Goal: Task Accomplishment & Management: Complete application form

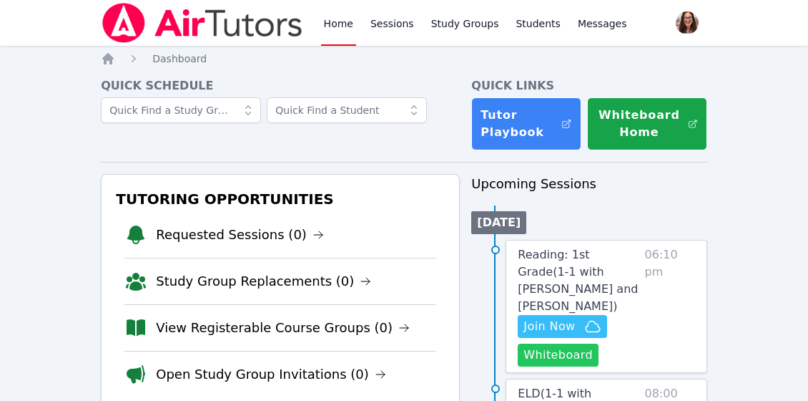
click at [549, 343] on button "Whiteboard" at bounding box center [558, 354] width 81 height 23
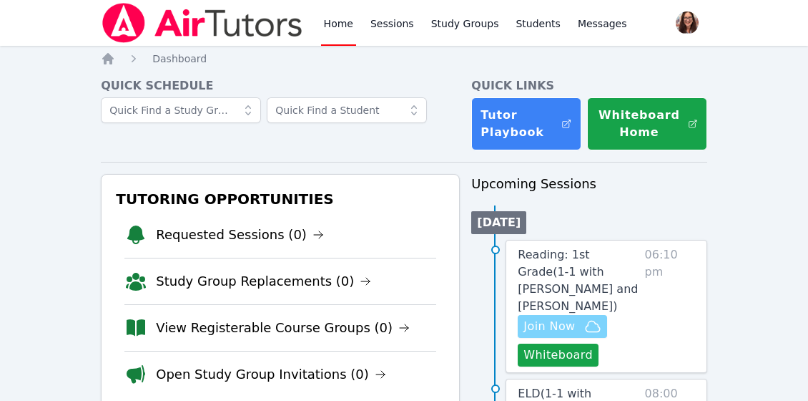
click at [588, 318] on icon "button" at bounding box center [592, 326] width 17 height 17
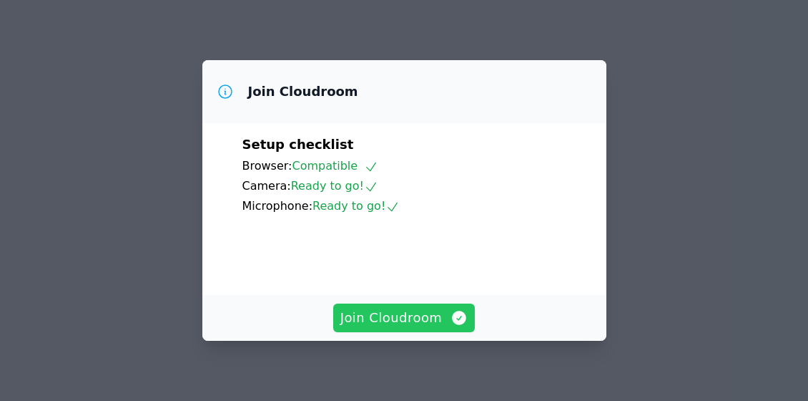
click at [428, 318] on span "Join Cloudroom" at bounding box center [404, 318] width 128 height 20
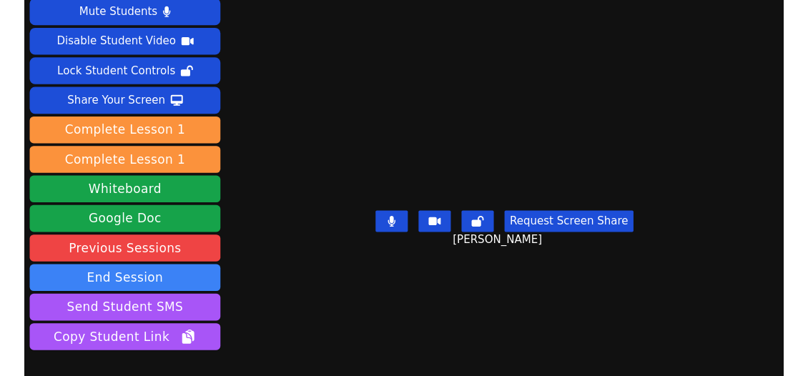
scroll to position [37, 0]
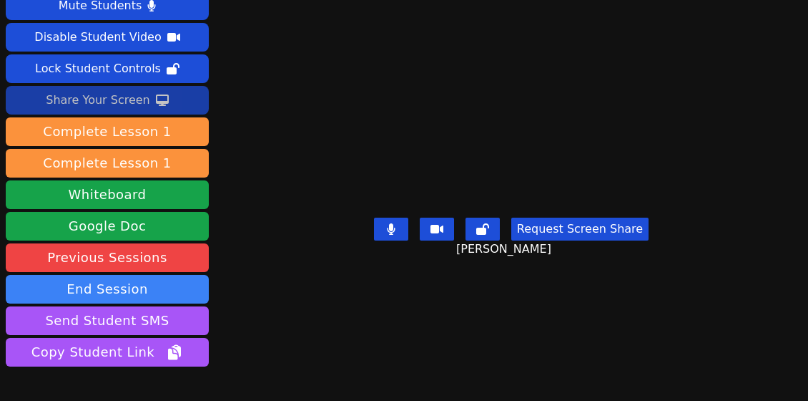
click at [108, 96] on div "Share Your Screen" at bounding box center [98, 100] width 104 height 23
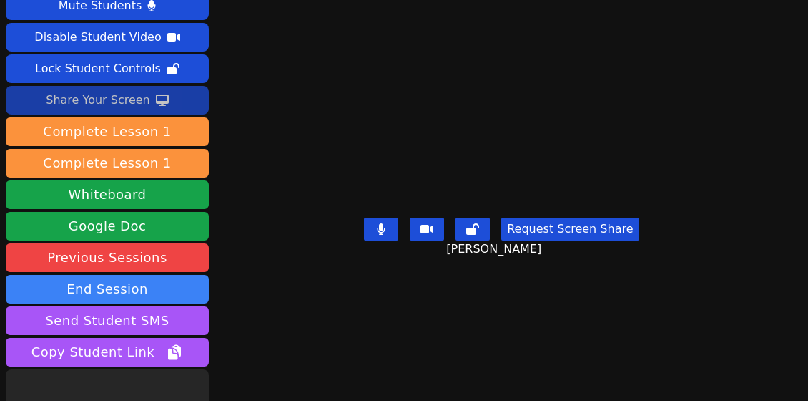
click at [117, 96] on div "Share Your Screen" at bounding box center [98, 100] width 104 height 23
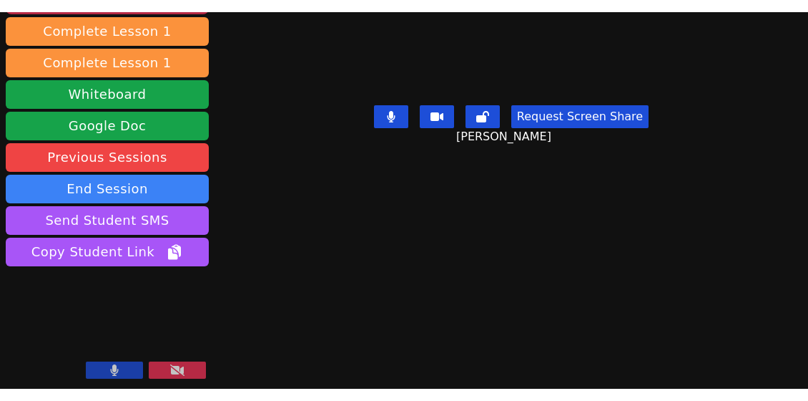
scroll to position [0, 0]
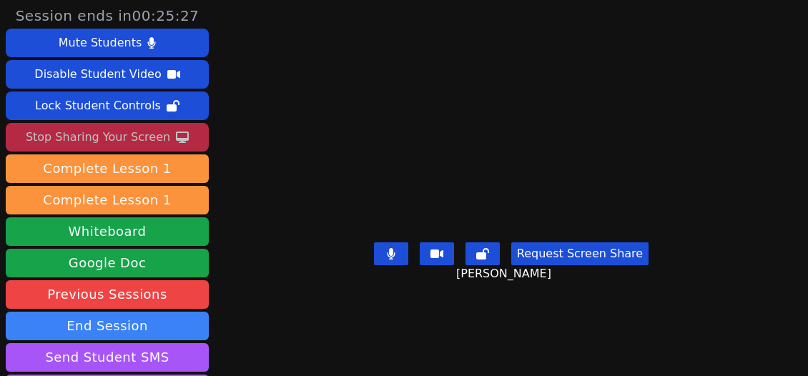
click at [148, 139] on div "Stop Sharing Your Screen" at bounding box center [98, 137] width 144 height 23
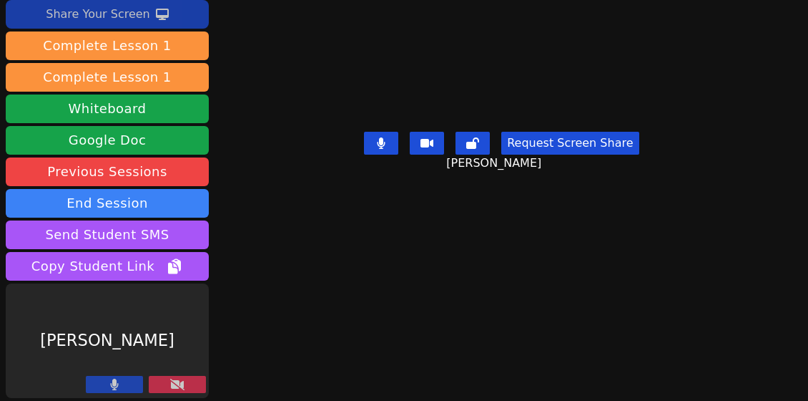
scroll to position [125, 0]
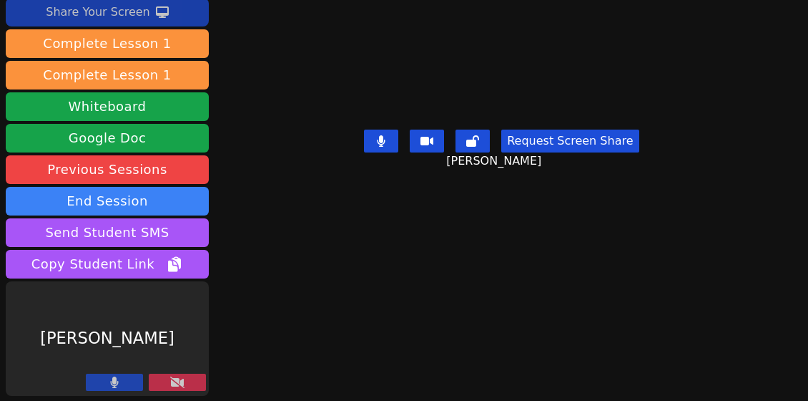
click at [190, 382] on button at bounding box center [177, 381] width 57 height 17
click at [182, 382] on icon at bounding box center [177, 381] width 14 height 11
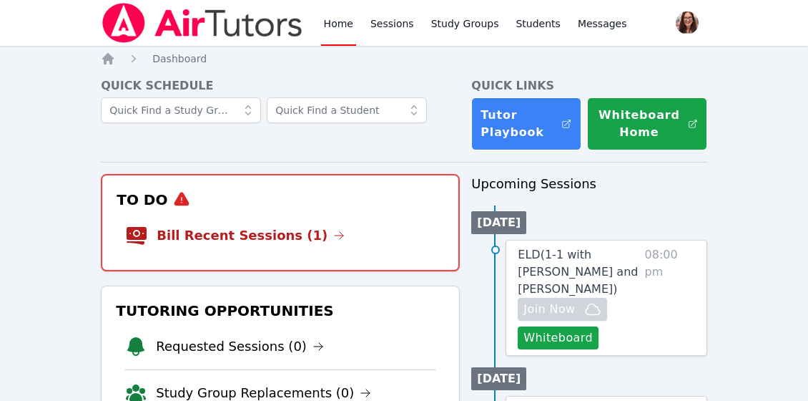
click at [207, 245] on li "Bill Recent Sessions (1)" at bounding box center [280, 235] width 310 height 46
click at [207, 241] on link "Bill Recent Sessions (1)" at bounding box center [251, 235] width 188 height 20
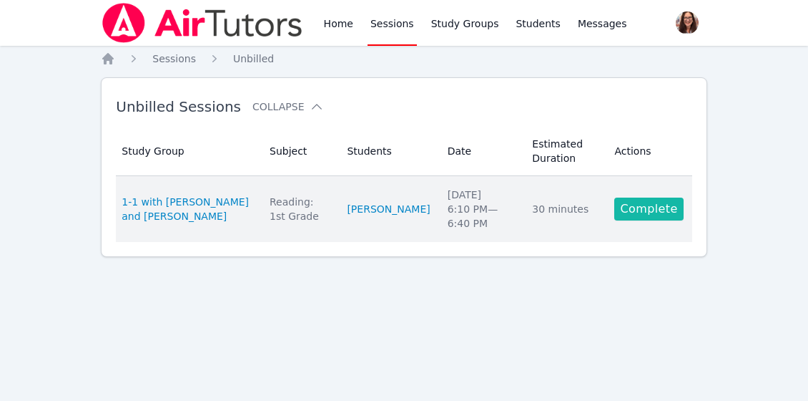
click at [665, 202] on link "Complete" at bounding box center [648, 208] width 69 height 23
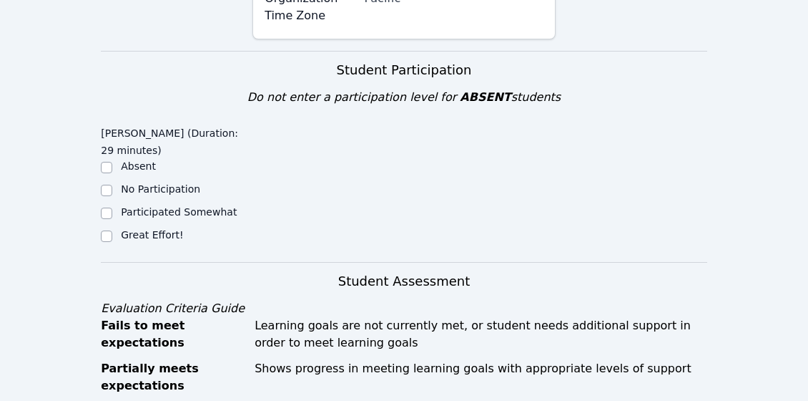
scroll to position [467, 0]
click at [104, 230] on input "Great Effort!" at bounding box center [106, 235] width 11 height 11
checkbox input "true"
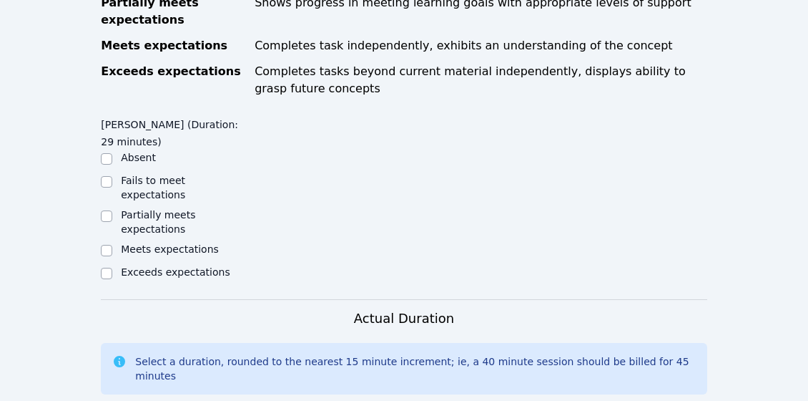
scroll to position [835, 0]
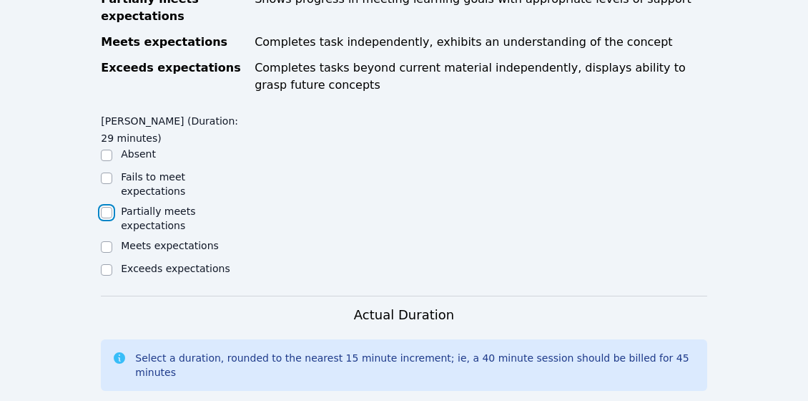
click at [109, 207] on input "Partially meets expectations" at bounding box center [106, 212] width 11 height 11
checkbox input "true"
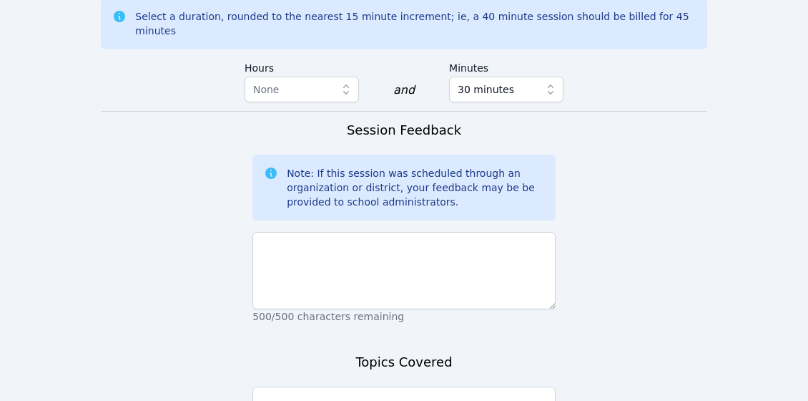
scroll to position [1177, 0]
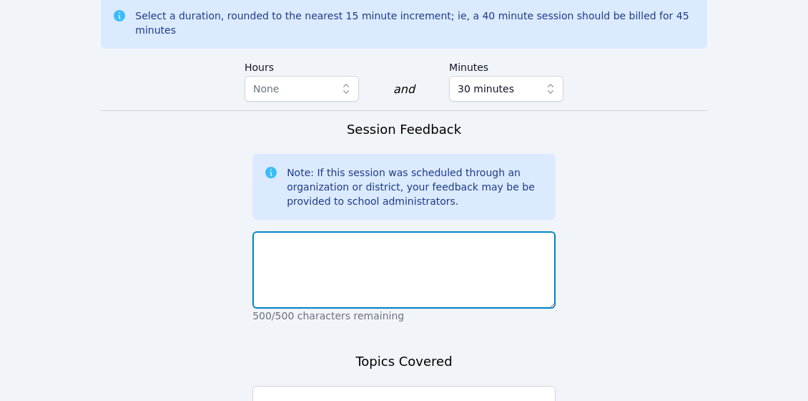
click at [338, 231] on textarea at bounding box center [403, 269] width 303 height 77
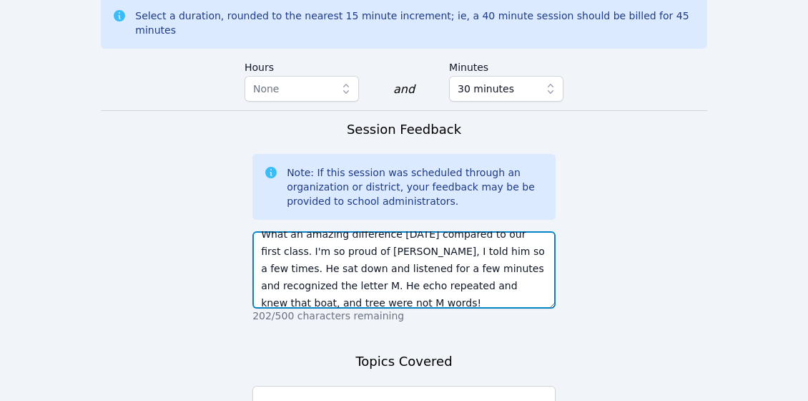
scroll to position [27, 0]
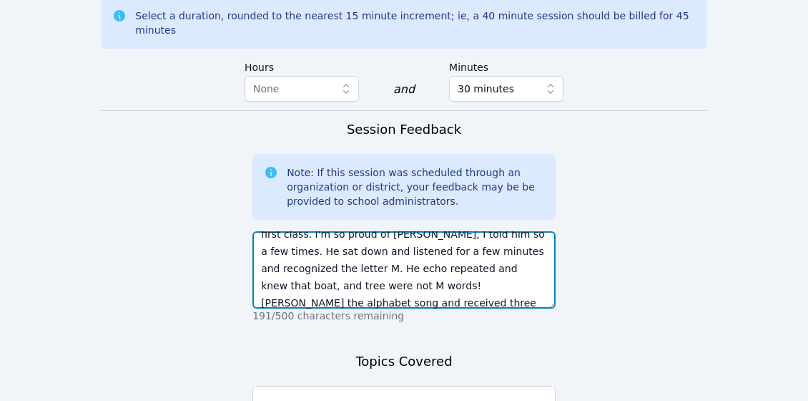
click at [292, 245] on textarea "What an amazing difference today compared to our first class. I'm so proud of L…" at bounding box center [403, 269] width 303 height 77
click at [329, 244] on textarea "What an amazing difference today compared to our first class. I'm so proud of L…" at bounding box center [403, 269] width 303 height 77
type textarea "What an amazing difference today compared to our first class. I'm so proud of L…"
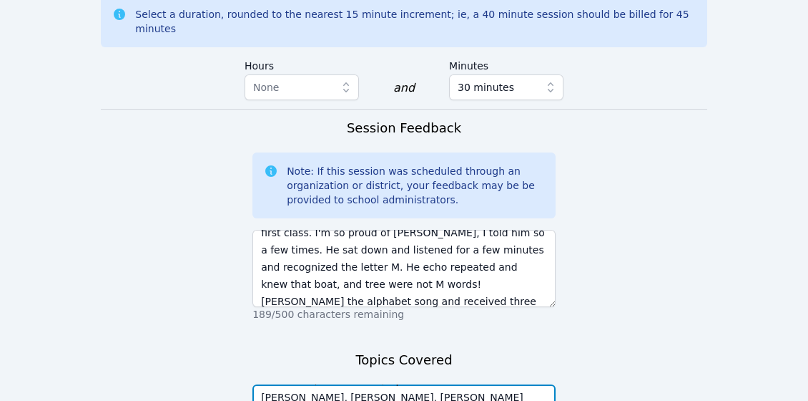
scroll to position [1311, 0]
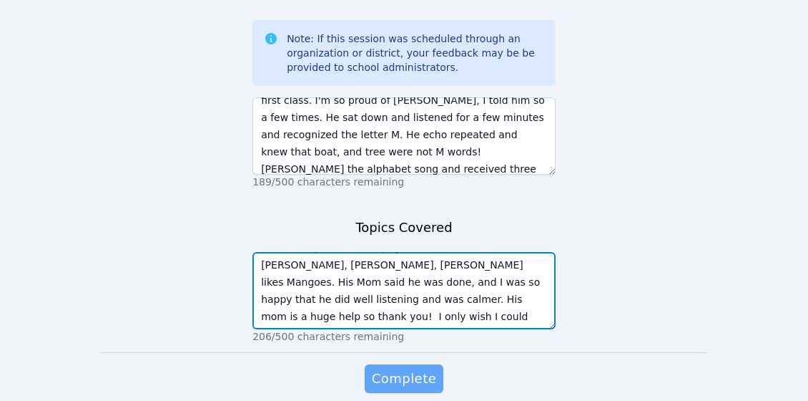
type textarea "In addition, he also read/repeated the words: Matt, Mangoes, Matt likes Mangoes…"
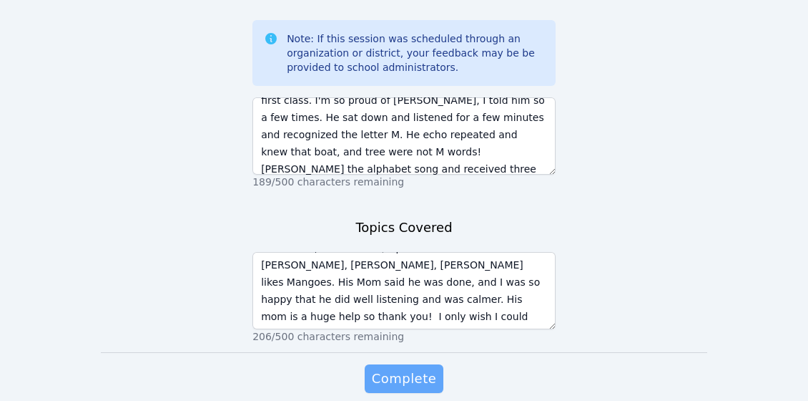
click at [408, 368] on span "Complete" at bounding box center [404, 378] width 64 height 20
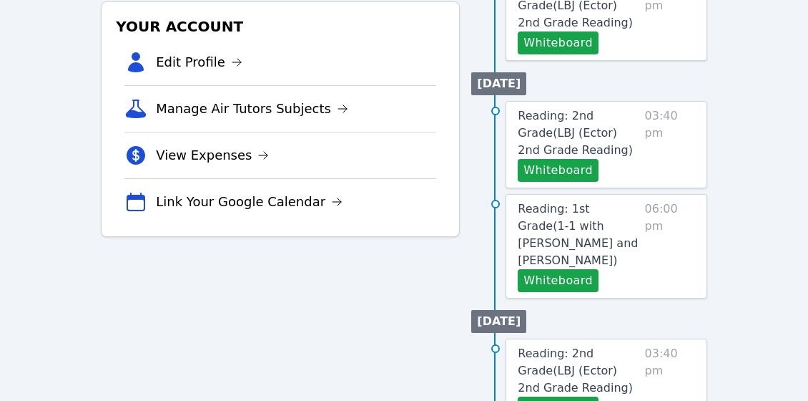
scroll to position [423, 0]
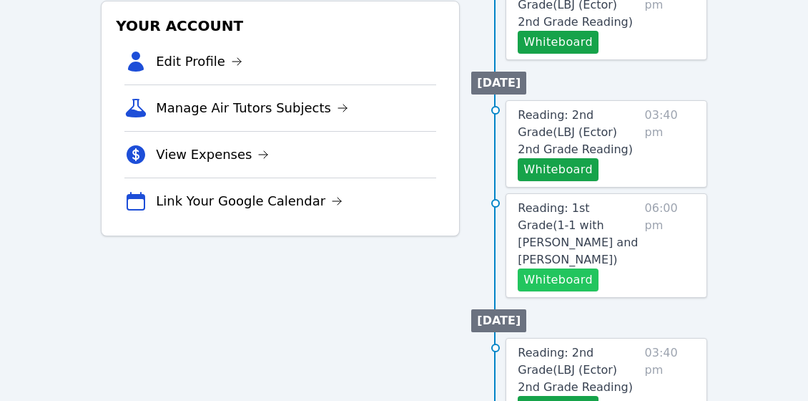
click at [567, 268] on button "Whiteboard" at bounding box center [558, 279] width 81 height 23
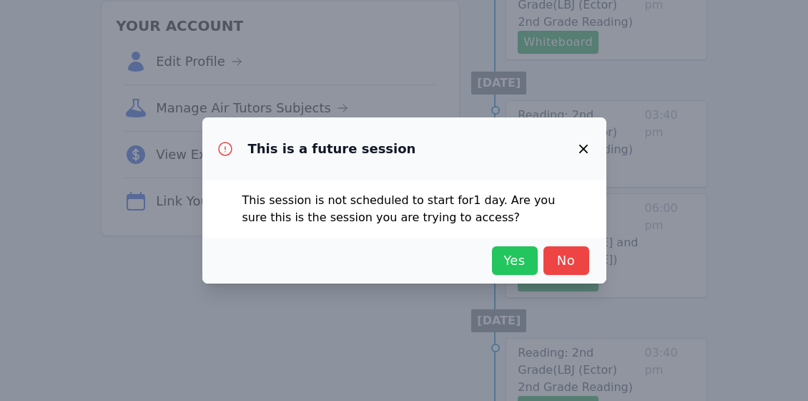
click at [521, 263] on span "Yes" at bounding box center [514, 260] width 31 height 20
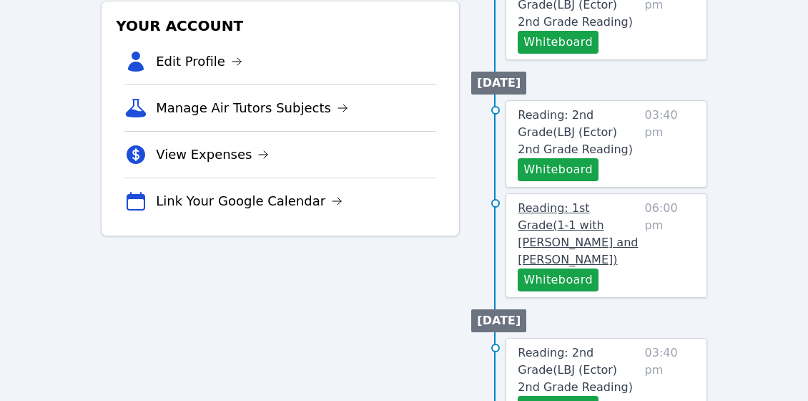
click at [571, 234] on link "Reading: 1st Grade ( 1-1 with Leo Abassi and Michelle Bermas )" at bounding box center [578, 234] width 121 height 69
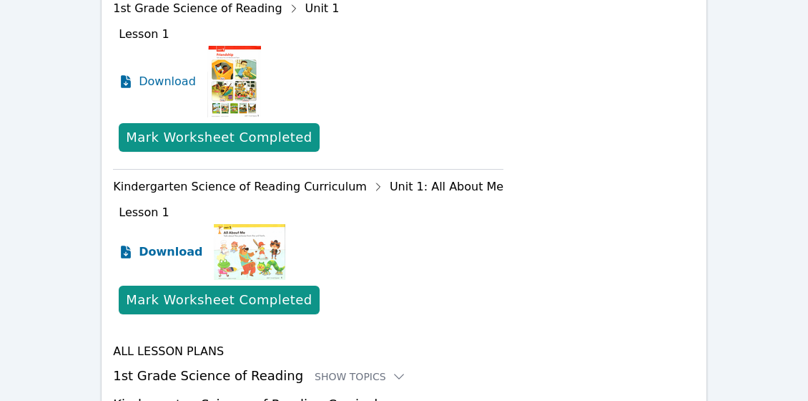
scroll to position [837, 0]
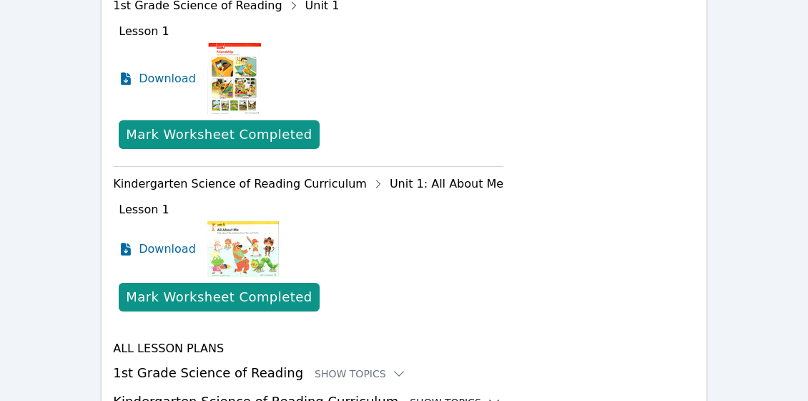
click at [410, 395] on div "Show Topics" at bounding box center [456, 402] width 92 height 14
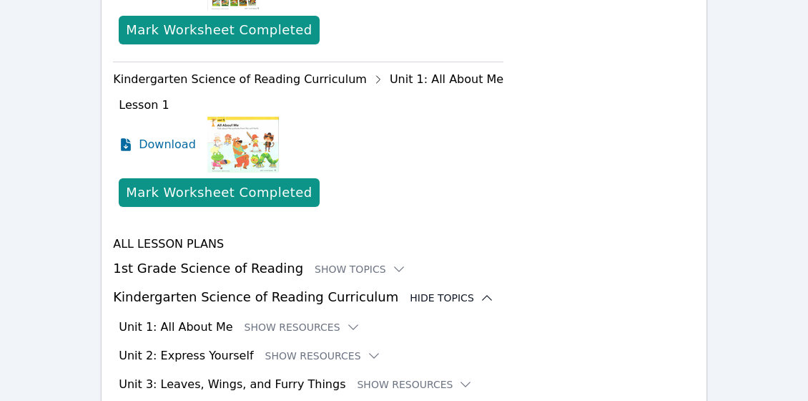
scroll to position [940, 0]
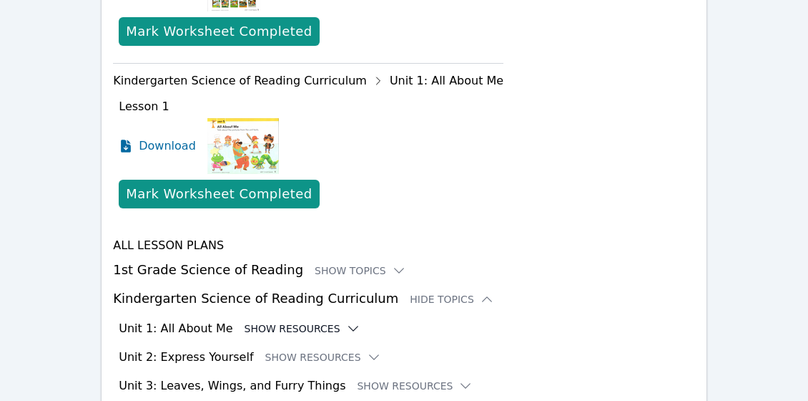
click at [321, 321] on button "Show Resources" at bounding box center [303, 328] width 116 height 14
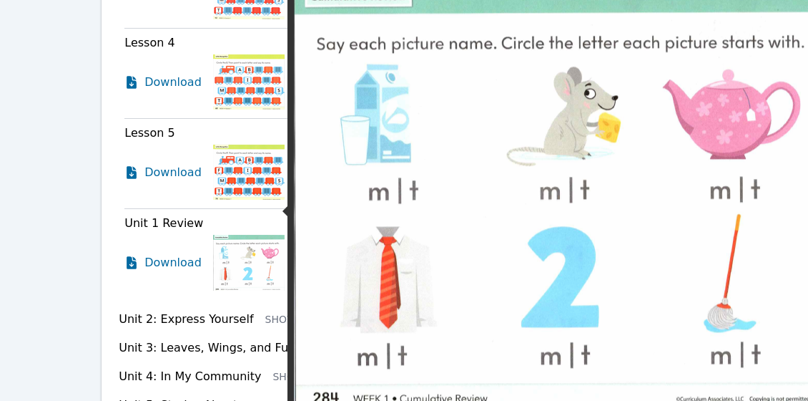
scroll to position [1549, 0]
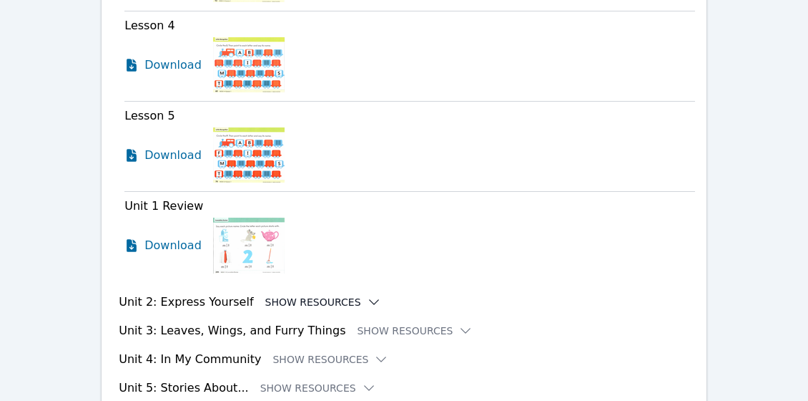
click at [276, 295] on button "Show Resources" at bounding box center [323, 302] width 116 height 14
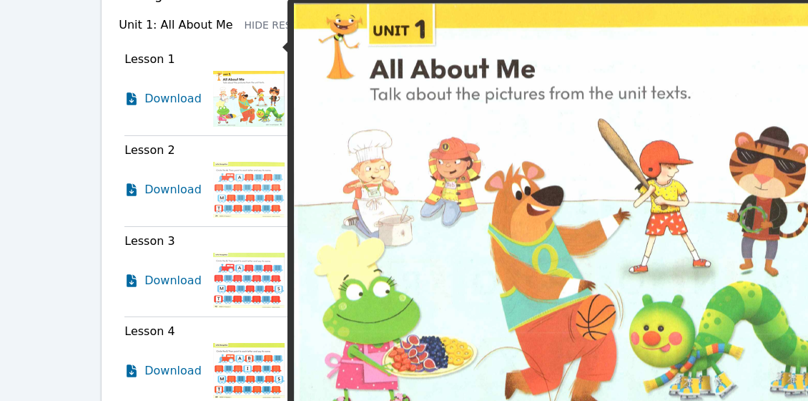
scroll to position [1245, 0]
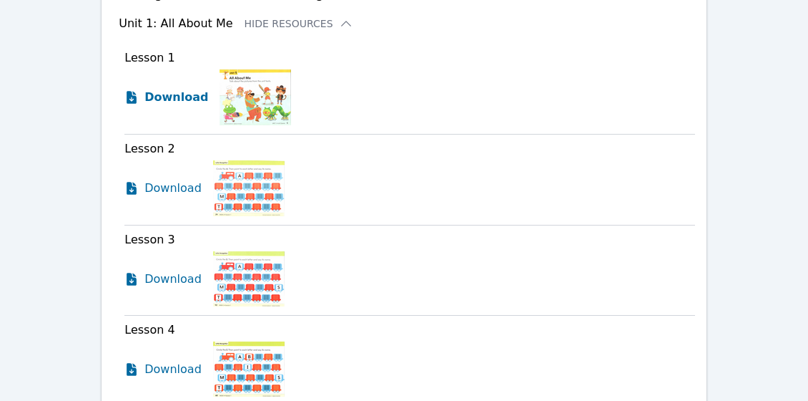
click at [185, 89] on span "Download" at bounding box center [176, 97] width 64 height 17
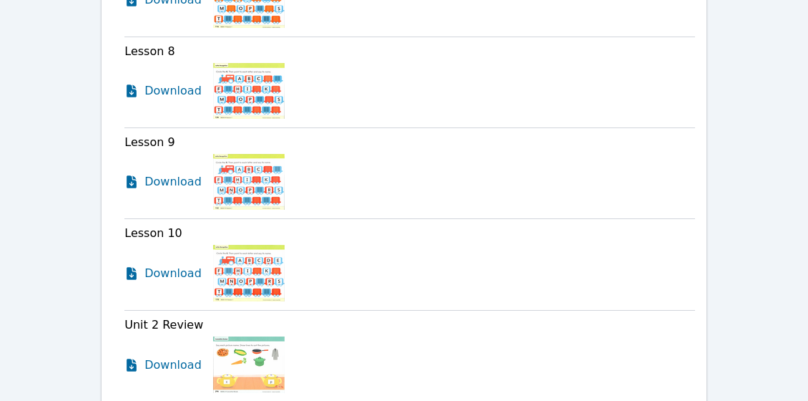
scroll to position [2148, 0]
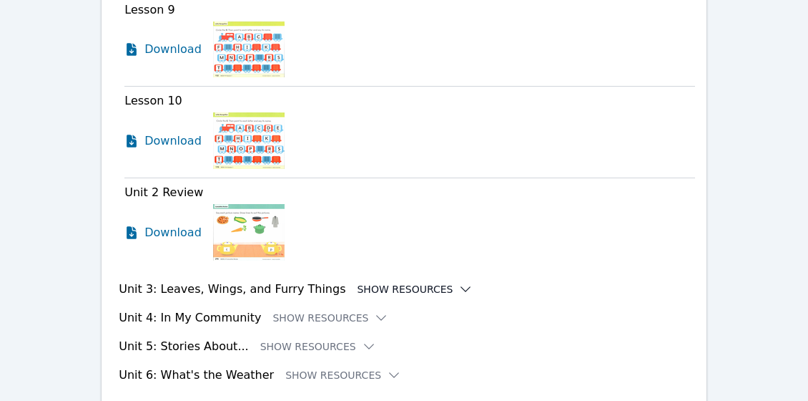
click at [409, 282] on button "Show Resources" at bounding box center [415, 289] width 116 height 14
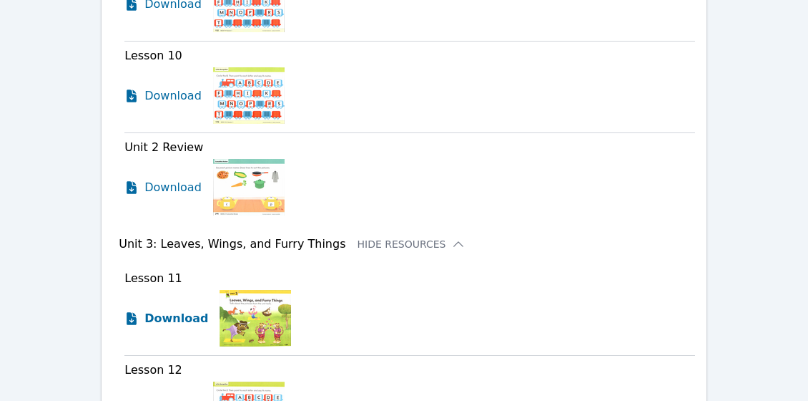
scroll to position [2194, 0]
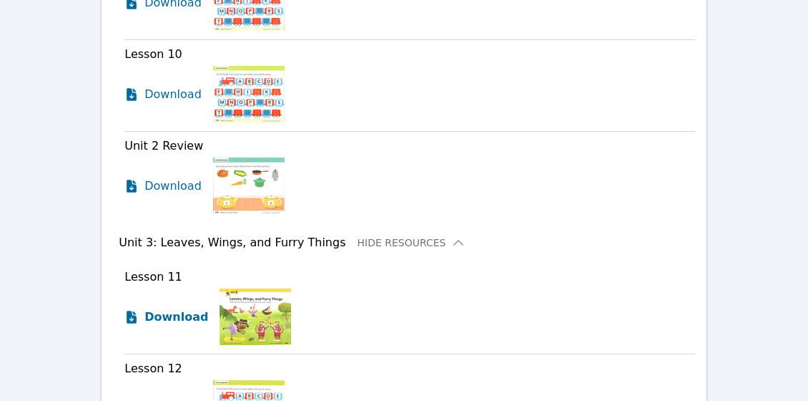
click at [187, 308] on span "Download" at bounding box center [176, 316] width 64 height 17
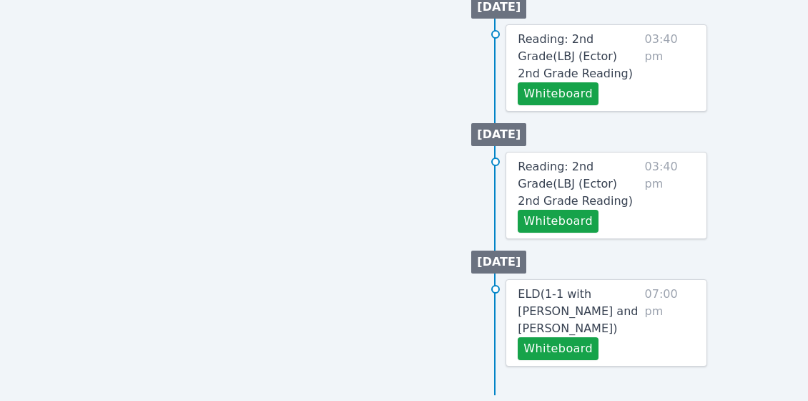
scroll to position [423, 0]
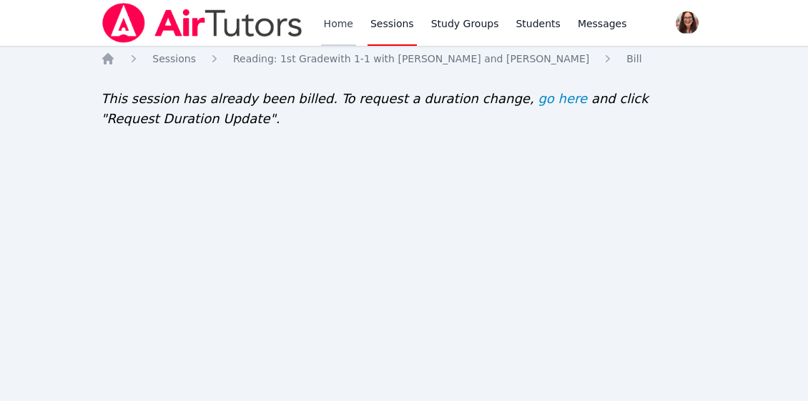
click at [339, 24] on link "Home" at bounding box center [338, 23] width 35 height 46
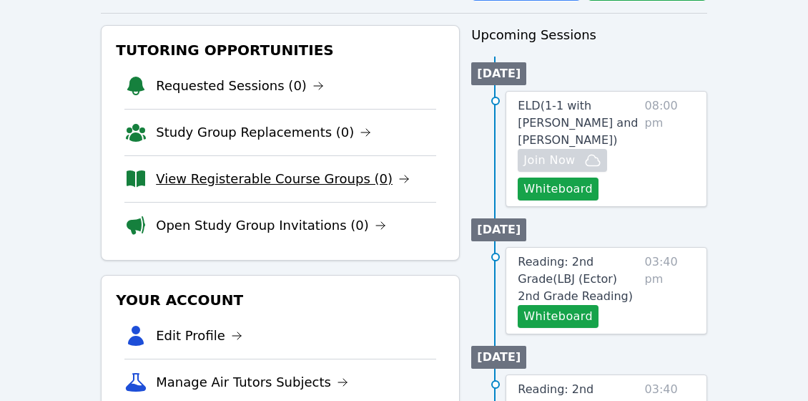
scroll to position [127, 0]
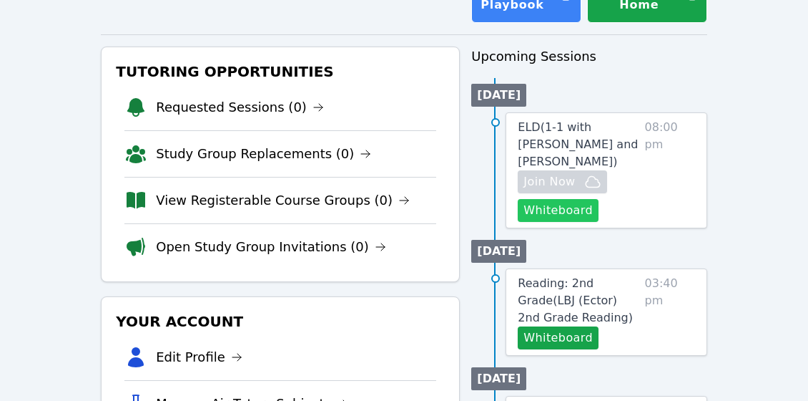
click at [580, 206] on button "Whiteboard" at bounding box center [558, 210] width 81 height 23
